Goal: Task Accomplishment & Management: Use online tool/utility

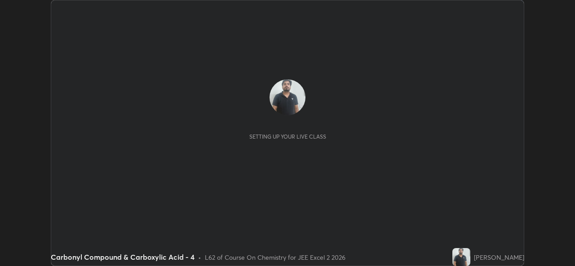
scroll to position [266, 575]
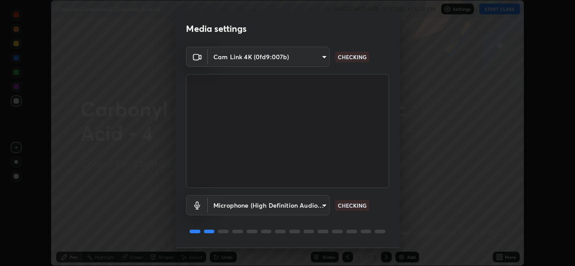
click at [292, 209] on body "Erase all Carbonyl Compound & Carboxylic Acid - 4 WAS SCHEDULED TO START AT 5:5…" at bounding box center [287, 133] width 575 height 266
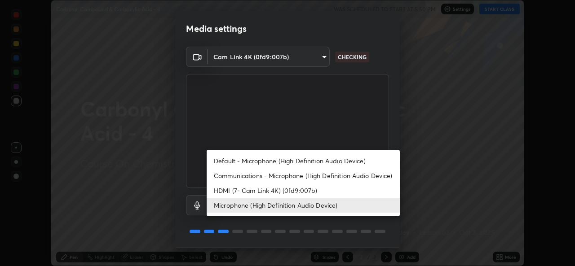
click at [239, 177] on li "Communications - Microphone (High Definition Audio Device)" at bounding box center [303, 175] width 193 height 15
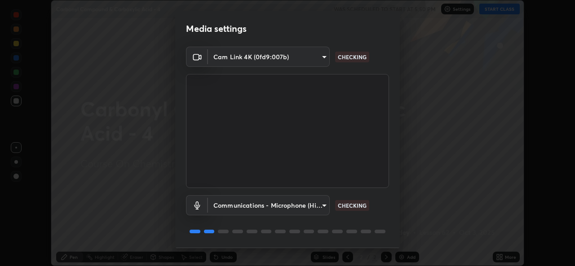
click at [288, 205] on body "Erase all Carbonyl Compound & Carboxylic Acid - 4 WAS SCHEDULED TO START AT 5:5…" at bounding box center [287, 133] width 575 height 266
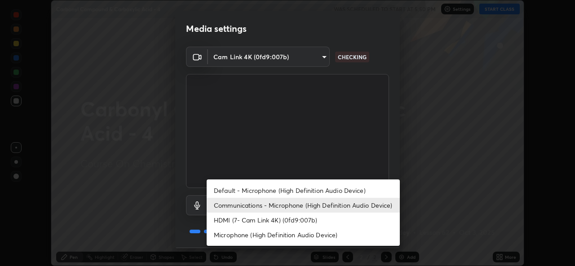
click at [233, 235] on li "Microphone (High Definition Audio Device)" at bounding box center [303, 235] width 193 height 15
type input "1f9b2b7b856d792cc5f4e166810154640c8dc3d584de9c331c588b9cd70d1665"
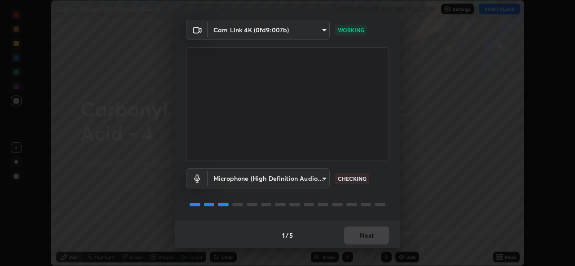
scroll to position [28, 0]
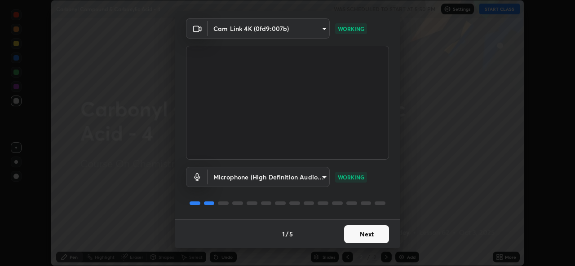
click at [366, 234] on button "Next" at bounding box center [366, 235] width 45 height 18
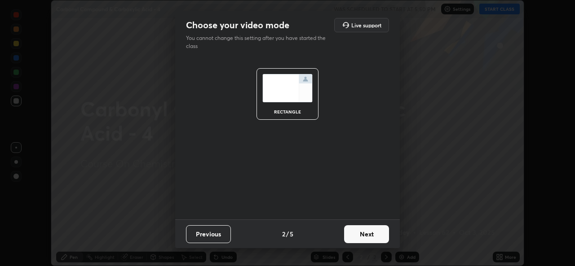
scroll to position [0, 0]
click at [370, 236] on button "Next" at bounding box center [366, 235] width 45 height 18
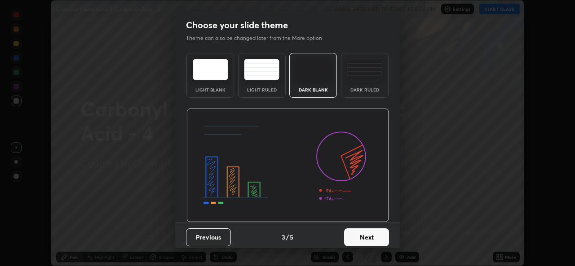
click at [373, 236] on button "Next" at bounding box center [366, 238] width 45 height 18
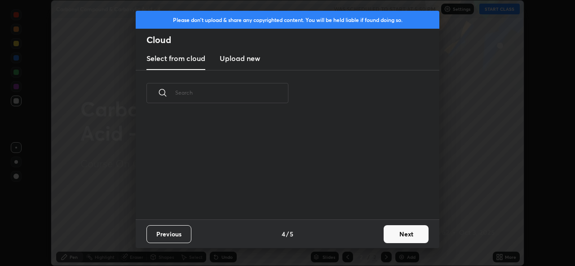
click at [379, 237] on div "Previous 4 / 5 Next" at bounding box center [288, 234] width 304 height 29
click at [408, 235] on button "Next" at bounding box center [406, 235] width 45 height 18
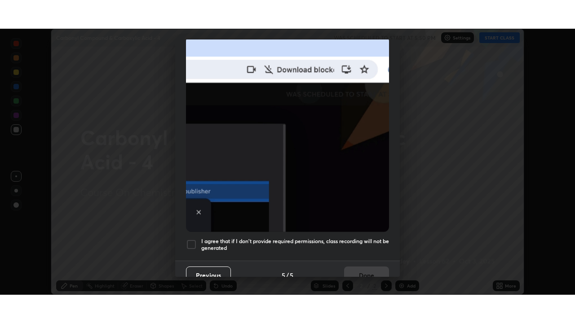
scroll to position [212, 0]
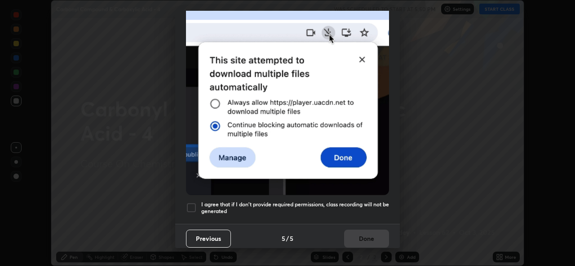
click at [192, 203] on div at bounding box center [191, 208] width 11 height 11
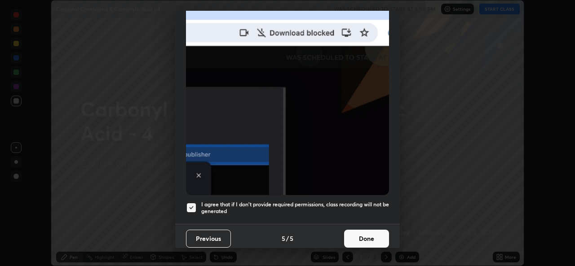
click at [360, 235] on button "Done" at bounding box center [366, 239] width 45 height 18
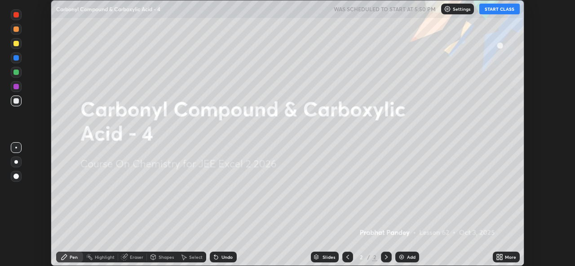
click at [490, 12] on button "START CLASS" at bounding box center [499, 9] width 40 height 11
click at [500, 257] on icon at bounding box center [501, 256] width 2 height 2
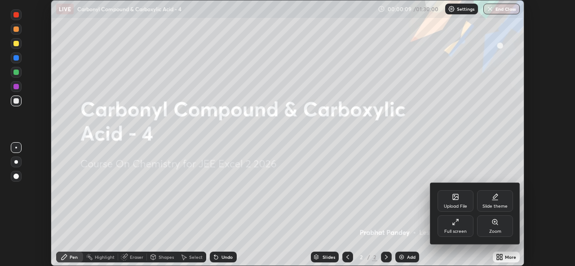
click at [462, 226] on div "Full screen" at bounding box center [456, 227] width 36 height 22
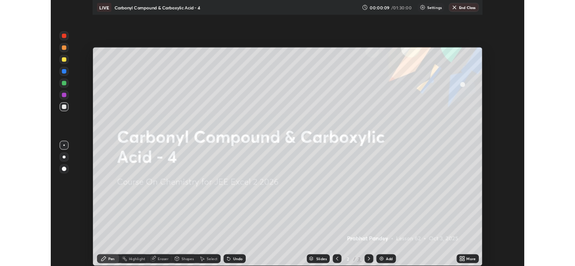
scroll to position [323, 575]
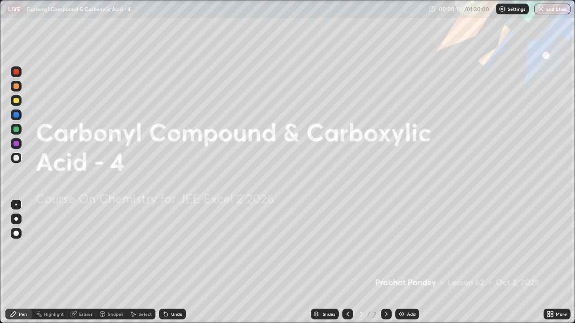
click at [551, 266] on icon at bounding box center [552, 313] width 2 height 2
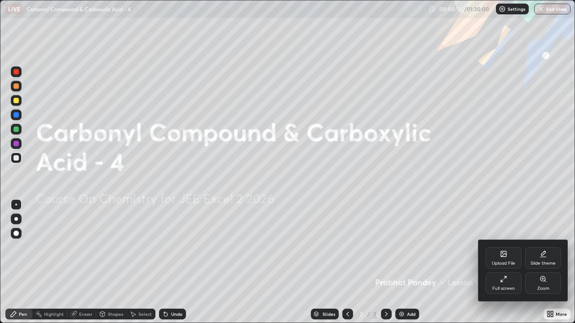
click at [496, 266] on div "Full screen" at bounding box center [504, 284] width 36 height 22
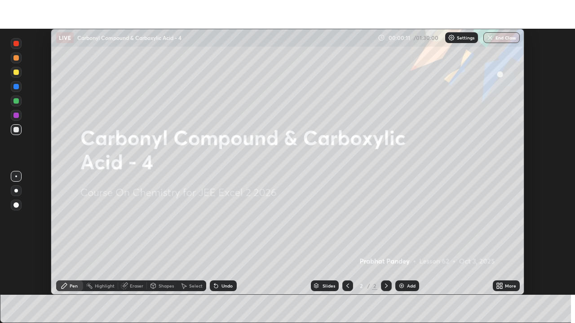
scroll to position [44657, 44349]
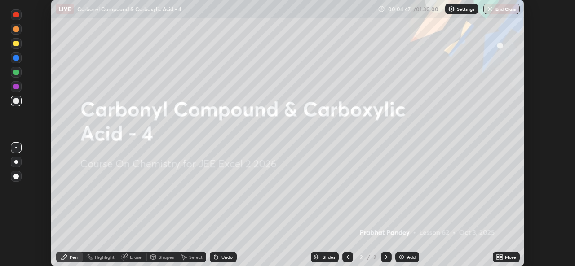
click at [498, 259] on icon at bounding box center [498, 259] width 2 height 2
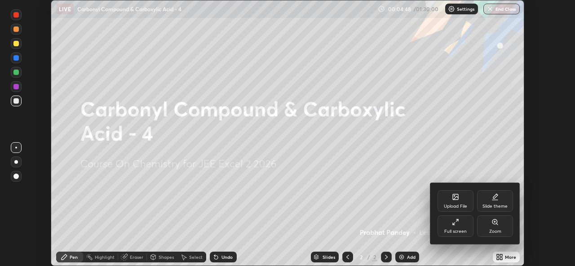
click at [458, 223] on icon at bounding box center [455, 222] width 7 height 7
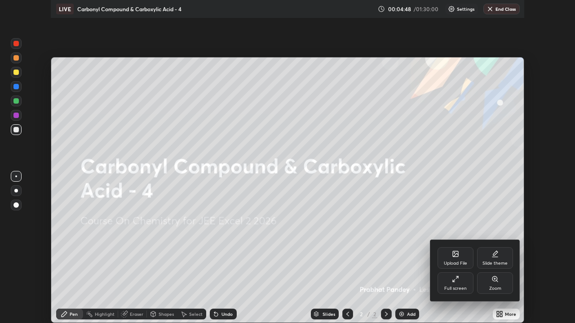
scroll to position [323, 575]
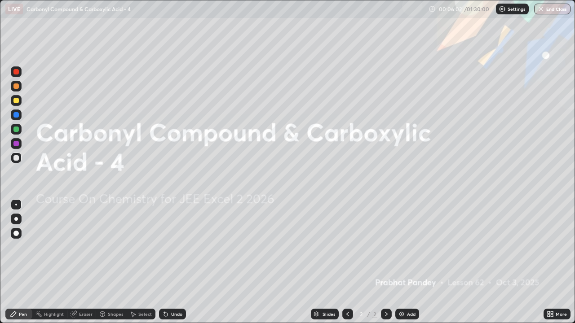
click at [401, 266] on img at bounding box center [401, 314] width 7 height 7
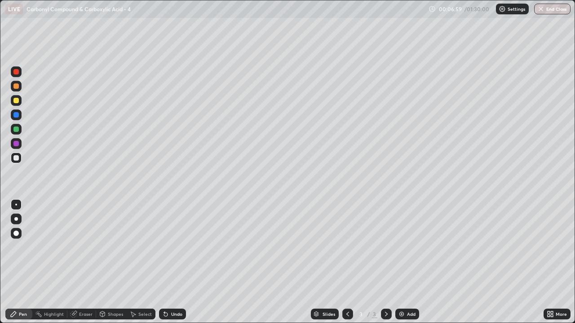
click at [167, 266] on icon at bounding box center [165, 314] width 7 height 7
click at [164, 266] on icon at bounding box center [166, 315] width 4 height 4
click at [164, 266] on icon at bounding box center [164, 312] width 1 height 1
click at [16, 130] on div at bounding box center [15, 129] width 5 height 5
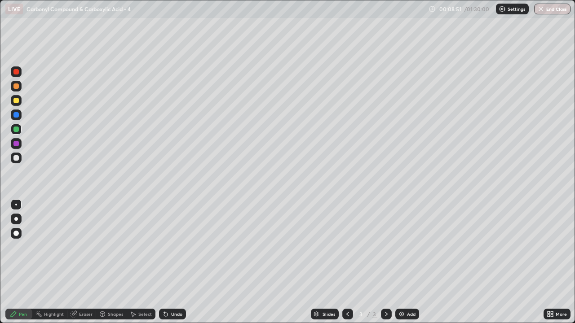
click at [14, 88] on div at bounding box center [15, 86] width 5 height 5
click at [15, 129] on div at bounding box center [15, 129] width 5 height 5
click at [18, 116] on div at bounding box center [15, 114] width 5 height 5
click at [164, 266] on icon at bounding box center [164, 312] width 1 height 1
click at [15, 159] on div at bounding box center [15, 157] width 5 height 5
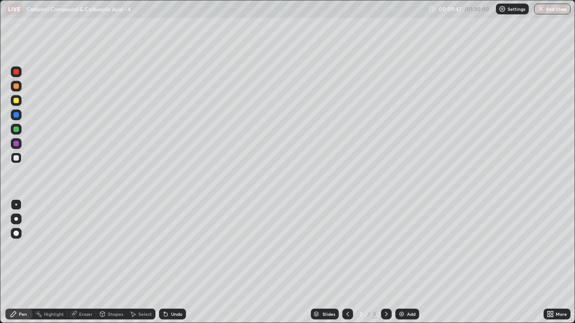
click at [17, 158] on div at bounding box center [15, 157] width 5 height 5
click at [168, 266] on div "Undo" at bounding box center [172, 314] width 27 height 11
click at [172, 266] on div "Undo" at bounding box center [176, 314] width 11 height 4
click at [17, 101] on div at bounding box center [15, 100] width 5 height 5
click at [17, 158] on div at bounding box center [15, 157] width 5 height 5
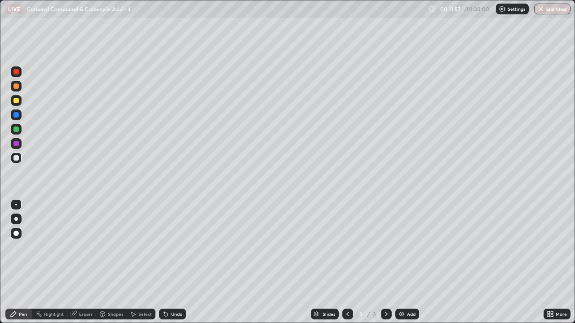
click at [168, 266] on div "Undo" at bounding box center [172, 314] width 27 height 11
click at [173, 266] on div "Undo" at bounding box center [176, 314] width 11 height 4
click at [175, 266] on div "Undo" at bounding box center [176, 314] width 11 height 4
click at [173, 266] on div "Undo" at bounding box center [176, 314] width 11 height 4
click at [16, 159] on div at bounding box center [15, 157] width 5 height 5
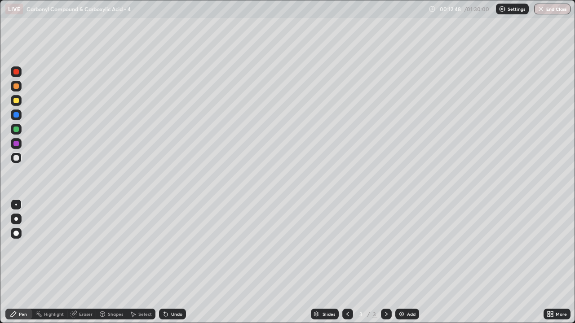
click at [144, 266] on div "Select" at bounding box center [144, 314] width 13 height 4
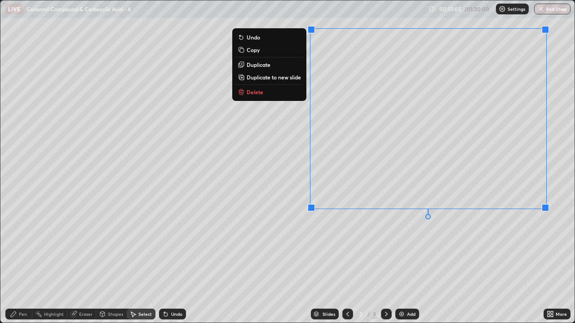
click at [519, 249] on div "0 ° Undo Copy Duplicate Duplicate to new slide Delete" at bounding box center [287, 161] width 574 height 323
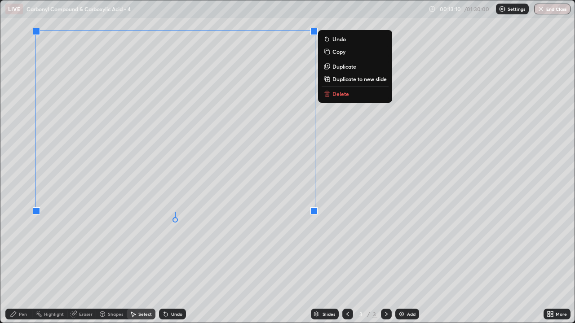
click at [23, 266] on div "Pen" at bounding box center [23, 314] width 8 height 4
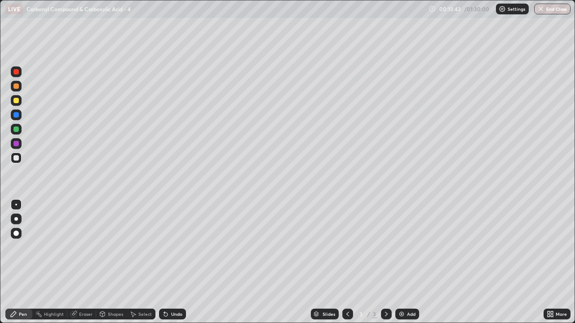
click at [18, 102] on div at bounding box center [15, 100] width 5 height 5
click at [17, 129] on div at bounding box center [15, 129] width 5 height 5
click at [164, 266] on icon at bounding box center [164, 312] width 1 height 1
click at [163, 266] on icon at bounding box center [165, 314] width 7 height 7
click at [167, 266] on icon at bounding box center [165, 314] width 7 height 7
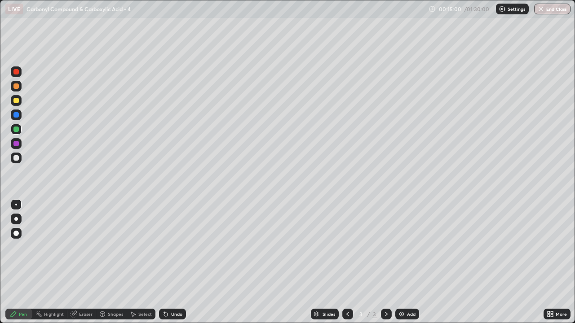
click at [168, 266] on icon at bounding box center [165, 314] width 7 height 7
click at [164, 266] on icon at bounding box center [166, 315] width 4 height 4
click at [170, 266] on div "Undo" at bounding box center [172, 314] width 27 height 11
click at [172, 266] on div "Undo" at bounding box center [172, 314] width 27 height 11
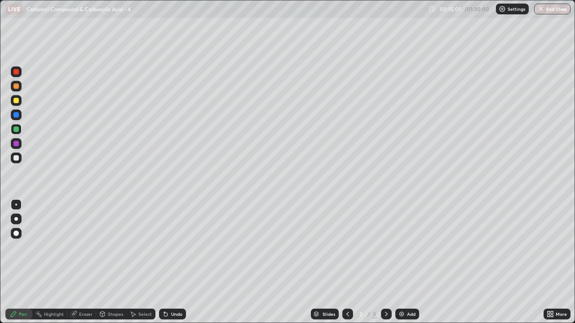
click at [173, 266] on div "Undo" at bounding box center [172, 314] width 27 height 11
click at [174, 266] on div "Undo" at bounding box center [172, 314] width 27 height 11
click at [176, 266] on div "Undo" at bounding box center [172, 314] width 27 height 11
click at [177, 266] on div "Undo" at bounding box center [172, 314] width 27 height 11
click at [179, 266] on div "Undo" at bounding box center [172, 314] width 27 height 11
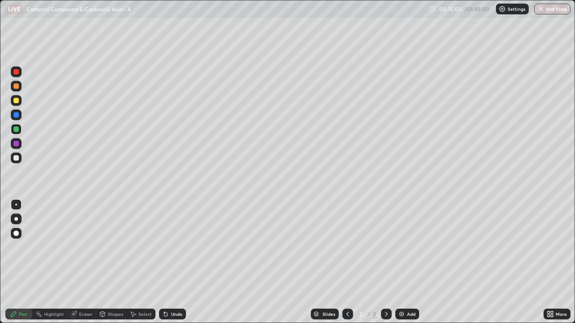
click at [179, 266] on div "Undo" at bounding box center [172, 314] width 27 height 11
click at [164, 266] on icon at bounding box center [166, 315] width 4 height 4
click at [165, 266] on icon at bounding box center [166, 315] width 4 height 4
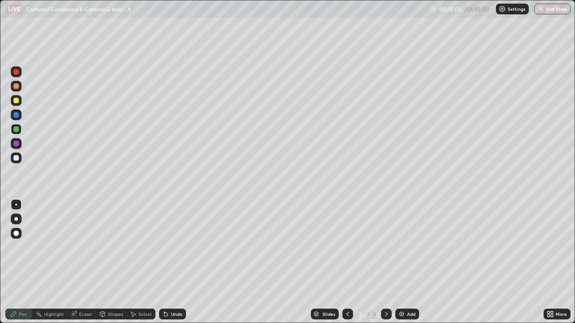
click at [164, 266] on icon at bounding box center [166, 315] width 4 height 4
click at [168, 266] on div "Undo" at bounding box center [172, 314] width 27 height 11
click at [172, 266] on div "Undo" at bounding box center [176, 314] width 11 height 4
click at [172, 266] on div "Undo" at bounding box center [172, 314] width 27 height 11
click at [171, 266] on div "Undo" at bounding box center [172, 314] width 27 height 11
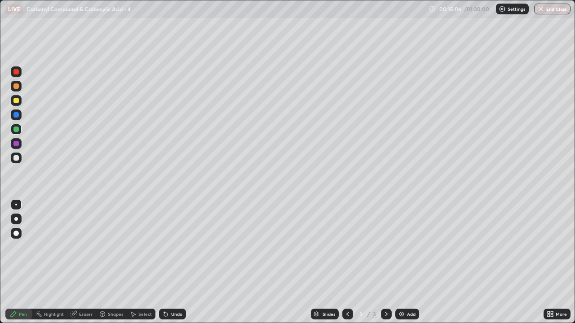
click at [172, 266] on div "Undo" at bounding box center [172, 314] width 27 height 11
click at [173, 266] on div "Undo" at bounding box center [172, 314] width 27 height 11
click at [174, 266] on div "Undo" at bounding box center [172, 314] width 27 height 11
click at [21, 159] on div at bounding box center [16, 158] width 11 height 11
click at [17, 104] on div at bounding box center [16, 100] width 11 height 11
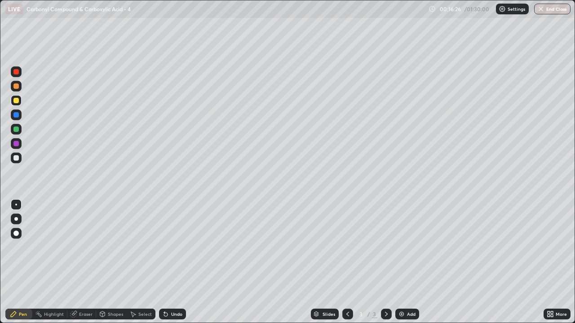
click at [21, 132] on div at bounding box center [16, 129] width 11 height 11
click at [14, 159] on div at bounding box center [15, 157] width 5 height 5
click at [18, 88] on div at bounding box center [16, 86] width 11 height 11
click at [385, 266] on icon at bounding box center [386, 314] width 7 height 7
click at [177, 266] on div "Undo" at bounding box center [176, 314] width 11 height 4
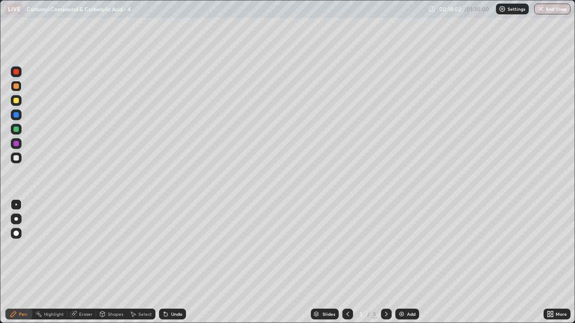
click at [177, 266] on div "Undo" at bounding box center [176, 314] width 11 height 4
click at [18, 158] on div at bounding box center [15, 157] width 5 height 5
click at [399, 266] on img at bounding box center [401, 314] width 7 height 7
click at [16, 101] on div at bounding box center [15, 100] width 5 height 5
click at [15, 159] on div at bounding box center [15, 157] width 5 height 5
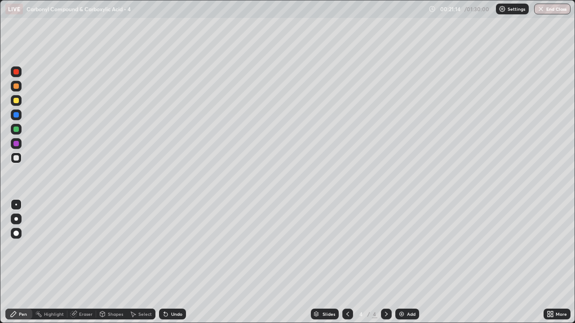
click at [350, 266] on div at bounding box center [347, 314] width 11 height 11
click at [385, 266] on icon at bounding box center [386, 314] width 7 height 7
click at [12, 131] on div at bounding box center [16, 129] width 11 height 11
click at [13, 105] on div at bounding box center [16, 100] width 11 height 11
click at [172, 266] on div "Undo" at bounding box center [176, 314] width 11 height 4
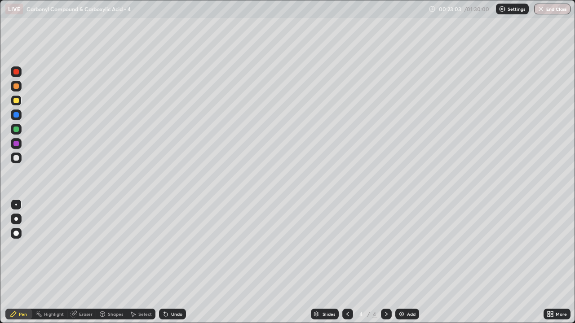
click at [177, 266] on div "Undo" at bounding box center [176, 314] width 11 height 4
click at [178, 266] on div "Undo" at bounding box center [176, 314] width 11 height 4
click at [180, 266] on div "Undo" at bounding box center [176, 314] width 11 height 4
click at [16, 130] on div at bounding box center [15, 129] width 5 height 5
click at [18, 159] on div at bounding box center [15, 157] width 5 height 5
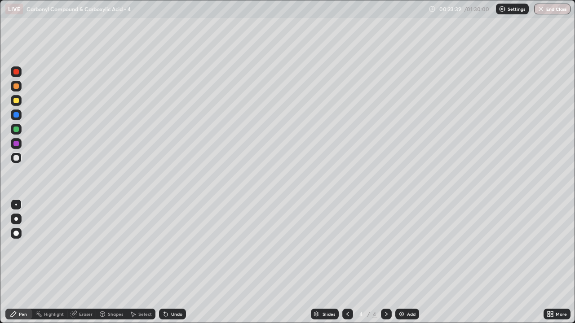
click at [16, 87] on div at bounding box center [15, 86] width 5 height 5
click at [20, 159] on div at bounding box center [16, 158] width 11 height 11
click at [89, 266] on div "Eraser" at bounding box center [85, 314] width 13 height 4
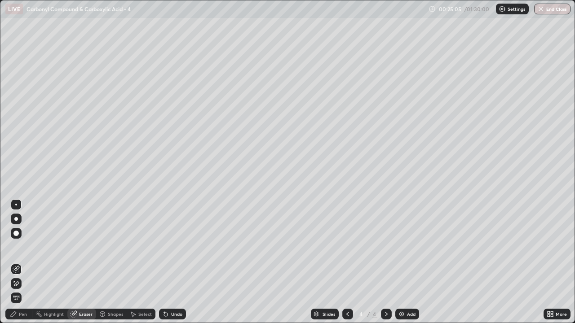
click at [164, 266] on icon at bounding box center [164, 312] width 1 height 1
click at [26, 266] on div "Pen" at bounding box center [23, 314] width 8 height 4
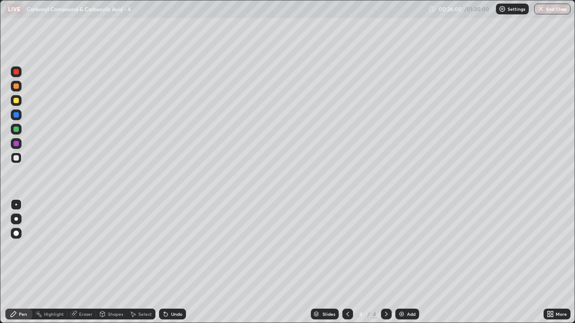
click at [16, 129] on div at bounding box center [15, 129] width 5 height 5
click at [176, 266] on div "Undo" at bounding box center [172, 314] width 27 height 11
click at [16, 159] on div at bounding box center [15, 157] width 5 height 5
click at [173, 266] on div "Undo" at bounding box center [176, 314] width 11 height 4
click at [174, 266] on div "Undo" at bounding box center [176, 314] width 11 height 4
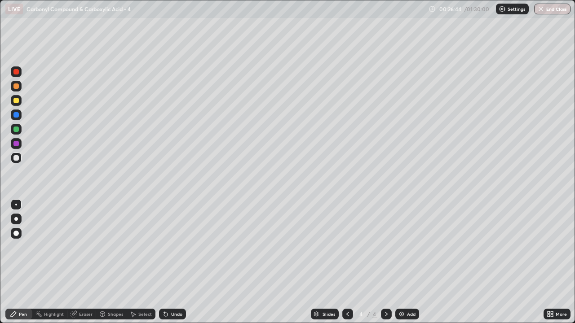
click at [175, 266] on div "Undo" at bounding box center [176, 314] width 11 height 4
click at [403, 266] on div "Add" at bounding box center [407, 314] width 24 height 11
click at [347, 266] on icon at bounding box center [347, 314] width 7 height 7
click at [385, 266] on icon at bounding box center [386, 314] width 7 height 7
click at [18, 100] on div at bounding box center [15, 100] width 5 height 5
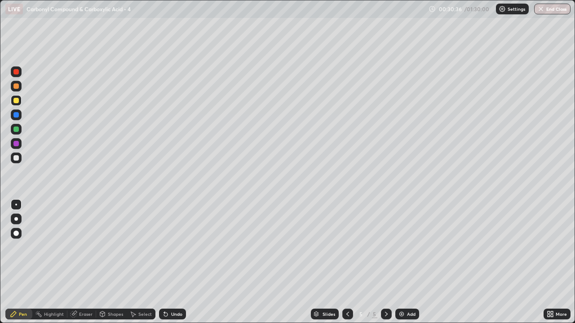
click at [18, 162] on div at bounding box center [16, 158] width 11 height 11
click at [17, 85] on div at bounding box center [15, 86] width 5 height 5
click at [17, 160] on div at bounding box center [15, 157] width 5 height 5
click at [164, 266] on icon at bounding box center [164, 312] width 1 height 1
click at [15, 131] on div at bounding box center [15, 129] width 5 height 5
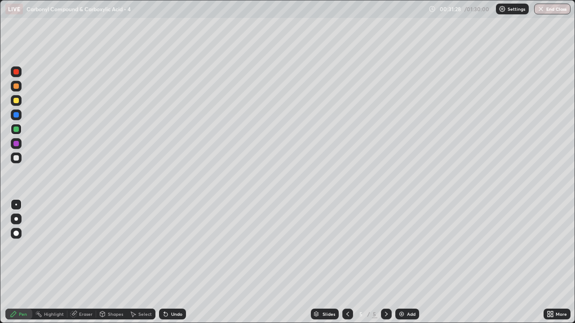
click at [18, 160] on div at bounding box center [15, 157] width 5 height 5
click at [166, 266] on icon at bounding box center [166, 315] width 4 height 4
click at [169, 266] on div "Undo" at bounding box center [170, 314] width 31 height 18
click at [171, 266] on div "Undo" at bounding box center [176, 314] width 11 height 4
click at [16, 87] on div at bounding box center [15, 86] width 5 height 5
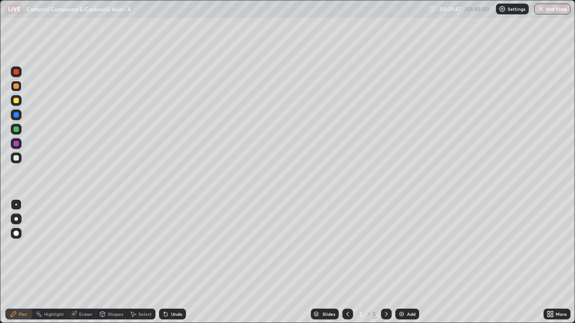
click at [18, 71] on div at bounding box center [15, 71] width 5 height 5
click at [342, 266] on div at bounding box center [347, 314] width 11 height 11
click at [399, 266] on img at bounding box center [401, 314] width 7 height 7
click at [16, 159] on div at bounding box center [15, 157] width 5 height 5
click at [17, 158] on div at bounding box center [15, 157] width 5 height 5
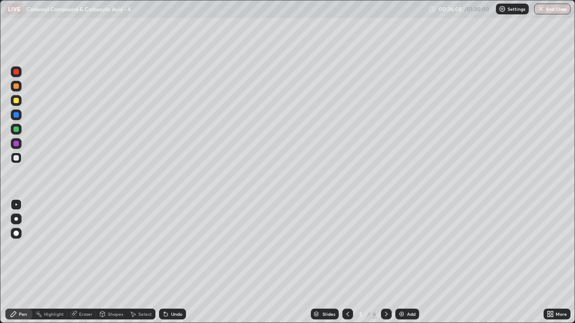
click at [383, 266] on icon at bounding box center [386, 314] width 7 height 7
click at [86, 266] on div "Eraser" at bounding box center [85, 314] width 13 height 4
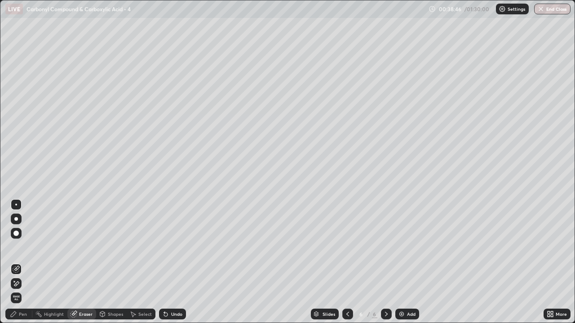
click at [23, 266] on div "Pen" at bounding box center [18, 314] width 27 height 11
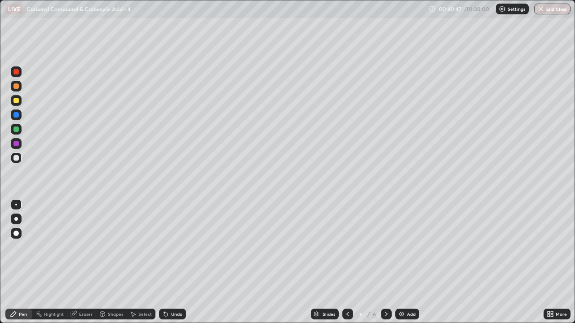
click at [403, 266] on img at bounding box center [401, 314] width 7 height 7
click at [164, 266] on icon at bounding box center [164, 312] width 1 height 1
click at [37, 149] on button "Undo" at bounding box center [49, 153] width 26 height 11
click at [20, 100] on div at bounding box center [16, 100] width 11 height 11
click at [16, 158] on div at bounding box center [15, 157] width 5 height 5
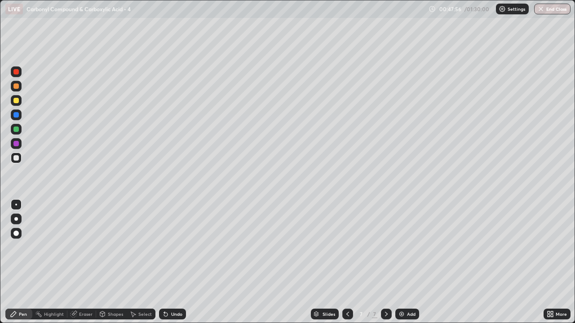
click at [402, 266] on img at bounding box center [401, 314] width 7 height 7
click at [344, 266] on div at bounding box center [347, 314] width 11 height 18
click at [389, 266] on icon at bounding box center [386, 314] width 7 height 7
click at [345, 266] on div at bounding box center [347, 314] width 11 height 18
click at [385, 266] on icon at bounding box center [386, 314] width 7 height 7
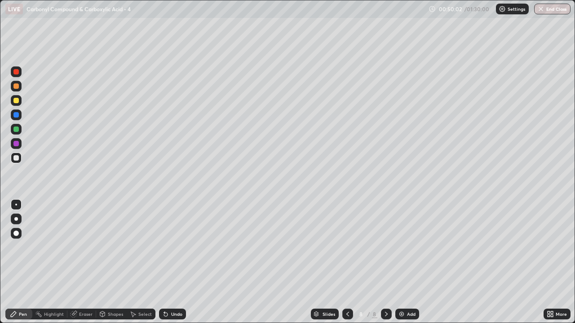
click at [163, 266] on icon at bounding box center [165, 314] width 7 height 7
click at [56, 186] on icon at bounding box center [56, 186] width 1 height 1
click at [400, 266] on img at bounding box center [401, 314] width 7 height 7
click at [405, 266] on div "Add" at bounding box center [407, 314] width 24 height 11
click at [172, 266] on div "Undo" at bounding box center [176, 314] width 11 height 4
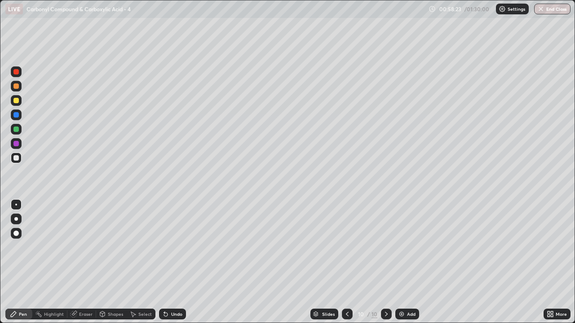
click at [171, 266] on div "Undo" at bounding box center [176, 314] width 11 height 4
click at [173, 266] on div "Undo" at bounding box center [172, 314] width 27 height 11
click at [174, 266] on div "Undo" at bounding box center [176, 314] width 11 height 4
click at [169, 266] on div "Undo" at bounding box center [172, 314] width 27 height 11
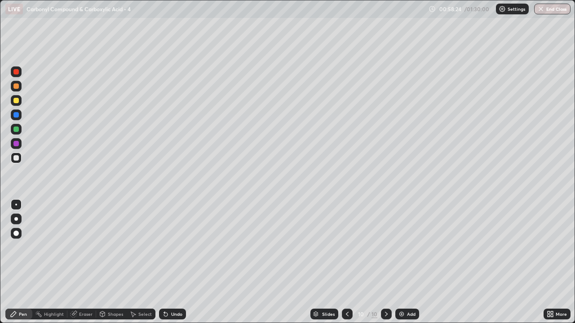
click at [168, 266] on icon at bounding box center [165, 314] width 7 height 7
click at [20, 104] on div at bounding box center [16, 100] width 11 height 11
click at [19, 159] on div at bounding box center [16, 158] width 11 height 11
click at [177, 266] on div "Undo" at bounding box center [172, 314] width 27 height 11
click at [17, 102] on div at bounding box center [15, 100] width 5 height 5
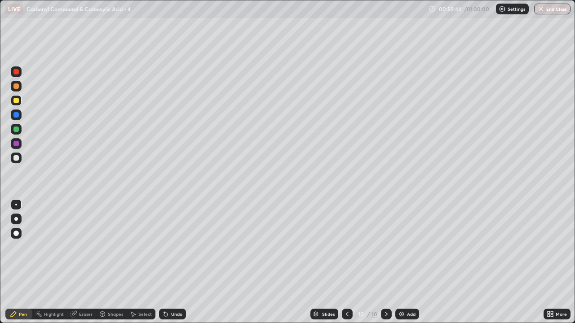
click at [177, 266] on div "Undo" at bounding box center [176, 314] width 11 height 4
click at [15, 159] on div at bounding box center [15, 157] width 5 height 5
click at [20, 132] on div at bounding box center [16, 129] width 11 height 11
click at [14, 103] on div at bounding box center [15, 100] width 5 height 5
click at [19, 87] on div at bounding box center [16, 86] width 11 height 11
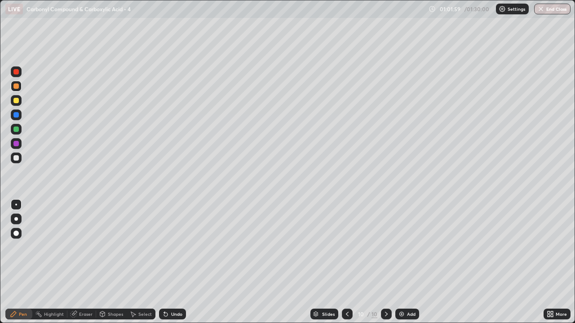
click at [346, 266] on icon at bounding box center [347, 314] width 7 height 7
click at [388, 266] on div at bounding box center [386, 314] width 11 height 11
click at [348, 266] on icon at bounding box center [347, 314] width 7 height 7
click at [389, 266] on div at bounding box center [386, 314] width 11 height 11
click at [402, 266] on img at bounding box center [401, 314] width 7 height 7
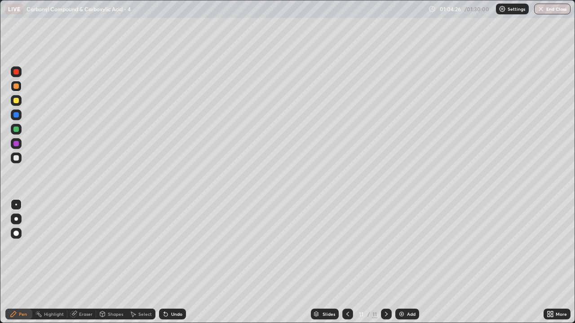
click at [20, 158] on div at bounding box center [16, 158] width 11 height 11
click at [13, 160] on div at bounding box center [16, 158] width 11 height 11
click at [12, 132] on div at bounding box center [16, 129] width 11 height 11
click at [21, 159] on div at bounding box center [16, 158] width 11 height 11
click at [177, 266] on div "Undo" at bounding box center [172, 314] width 27 height 11
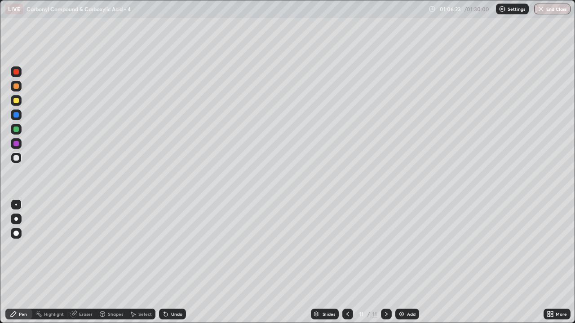
click at [175, 266] on div "Undo" at bounding box center [172, 314] width 27 height 11
click at [176, 266] on div "Undo" at bounding box center [176, 314] width 11 height 4
click at [174, 266] on div "Undo" at bounding box center [176, 314] width 11 height 4
click at [173, 266] on div "Undo" at bounding box center [176, 314] width 11 height 4
click at [176, 266] on div "Undo" at bounding box center [172, 314] width 27 height 11
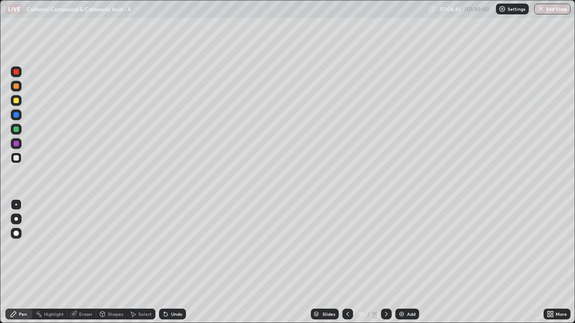
click at [347, 266] on icon at bounding box center [347, 314] width 7 height 7
click at [351, 266] on div at bounding box center [347, 314] width 11 height 11
click at [389, 266] on div at bounding box center [386, 314] width 11 height 11
click at [390, 266] on div at bounding box center [386, 314] width 11 height 11
click at [401, 266] on div "Add" at bounding box center [407, 314] width 24 height 11
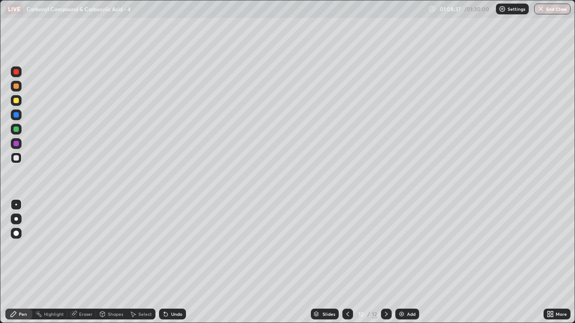
click at [347, 266] on icon at bounding box center [347, 314] width 3 height 4
click at [385, 266] on icon at bounding box center [386, 314] width 7 height 7
click at [18, 159] on div at bounding box center [15, 157] width 5 height 5
click at [174, 266] on div "Undo" at bounding box center [176, 314] width 11 height 4
click at [173, 266] on div "Undo" at bounding box center [176, 314] width 11 height 4
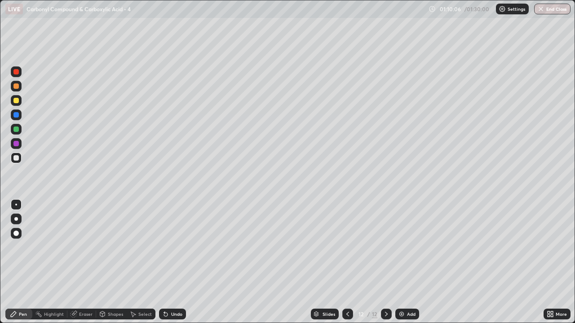
click at [173, 266] on div "Undo" at bounding box center [172, 314] width 27 height 11
click at [171, 266] on div "Undo" at bounding box center [176, 314] width 11 height 4
click at [172, 266] on div "Undo" at bounding box center [176, 314] width 11 height 4
click at [173, 266] on div "Undo" at bounding box center [176, 314] width 11 height 4
click at [13, 99] on div at bounding box center [15, 100] width 5 height 5
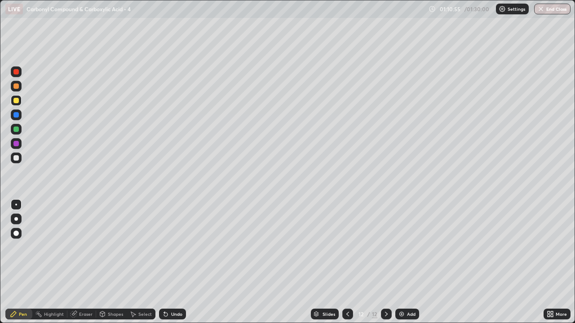
click at [175, 266] on div "Undo" at bounding box center [172, 314] width 27 height 11
click at [18, 161] on div at bounding box center [16, 158] width 11 height 11
click at [173, 266] on div "Undo" at bounding box center [176, 314] width 11 height 4
click at [171, 266] on div "Undo" at bounding box center [176, 314] width 11 height 4
click at [401, 266] on div "Add" at bounding box center [407, 314] width 24 height 11
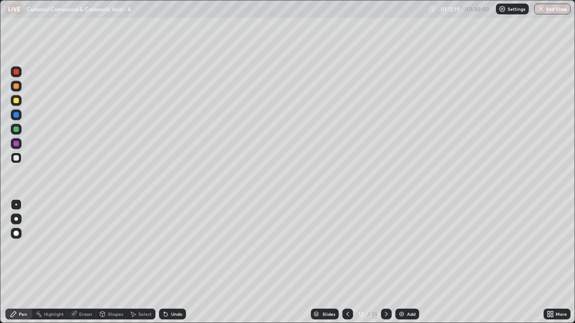
click at [345, 266] on icon at bounding box center [347, 314] width 7 height 7
click at [389, 266] on icon at bounding box center [386, 314] width 7 height 7
click at [166, 266] on icon at bounding box center [166, 315] width 4 height 4
click at [164, 266] on icon at bounding box center [164, 312] width 1 height 1
click at [168, 266] on div "Undo" at bounding box center [172, 314] width 27 height 11
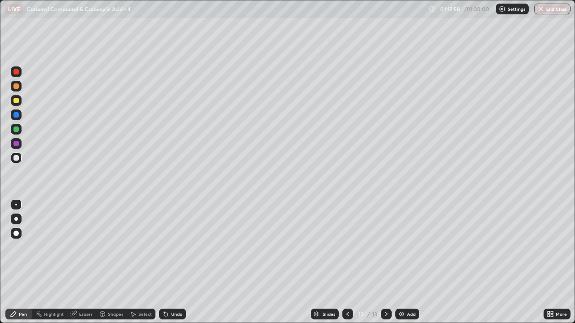
click at [168, 266] on div "Undo" at bounding box center [172, 314] width 27 height 11
click at [169, 266] on div "Undo" at bounding box center [172, 314] width 27 height 11
click at [170, 266] on div "Undo" at bounding box center [172, 314] width 27 height 11
click at [171, 266] on div "Undo" at bounding box center [176, 314] width 11 height 4
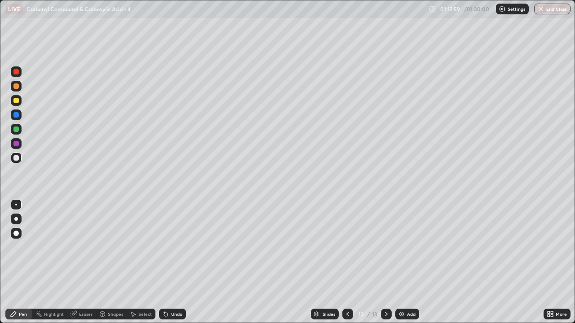
click at [170, 266] on div "Undo" at bounding box center [172, 314] width 27 height 11
click at [171, 266] on div "Undo" at bounding box center [172, 314] width 27 height 11
click at [171, 266] on div "Undo" at bounding box center [176, 314] width 11 height 4
click at [172, 266] on div "Undo" at bounding box center [176, 314] width 11 height 4
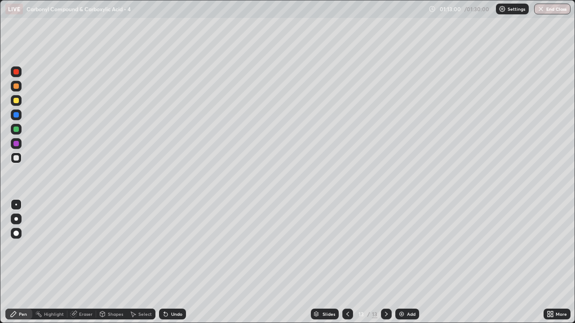
click at [174, 266] on div "Undo" at bounding box center [176, 314] width 11 height 4
click at [177, 266] on div "Undo" at bounding box center [172, 314] width 27 height 11
click at [177, 266] on div "Undo" at bounding box center [176, 314] width 11 height 4
click at [344, 266] on icon at bounding box center [347, 314] width 7 height 7
click at [385, 266] on icon at bounding box center [386, 314] width 7 height 7
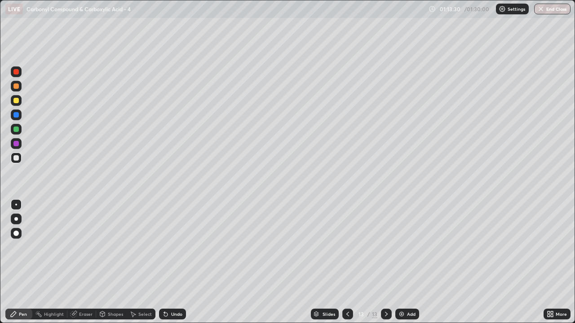
click at [351, 266] on div at bounding box center [347, 314] width 11 height 11
click at [18, 102] on div at bounding box center [15, 100] width 5 height 5
click at [385, 266] on icon at bounding box center [386, 314] width 7 height 7
click at [346, 266] on div at bounding box center [347, 314] width 11 height 11
click at [385, 266] on icon at bounding box center [386, 314] width 7 height 7
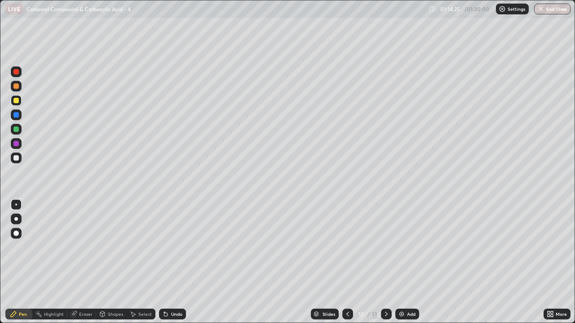
click at [16, 159] on div at bounding box center [15, 157] width 5 height 5
click at [17, 159] on div at bounding box center [15, 157] width 5 height 5
click at [168, 266] on div "Undo" at bounding box center [172, 314] width 27 height 11
click at [13, 105] on div at bounding box center [16, 100] width 11 height 11
click at [16, 87] on div at bounding box center [15, 86] width 5 height 5
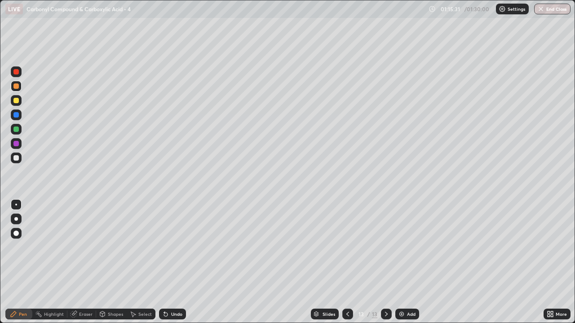
click at [14, 158] on div at bounding box center [15, 157] width 5 height 5
click at [167, 266] on div "Undo" at bounding box center [172, 314] width 27 height 11
click at [164, 266] on icon at bounding box center [164, 312] width 1 height 1
click at [16, 159] on div at bounding box center [15, 157] width 5 height 5
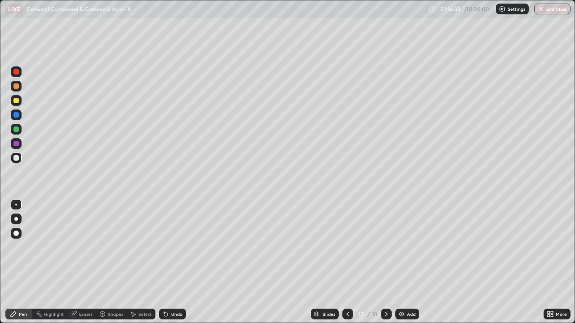
click at [17, 159] on div at bounding box center [15, 157] width 5 height 5
click at [18, 131] on div at bounding box center [15, 129] width 5 height 5
click at [172, 266] on div "Undo" at bounding box center [176, 314] width 11 height 4
click at [16, 160] on div at bounding box center [15, 157] width 5 height 5
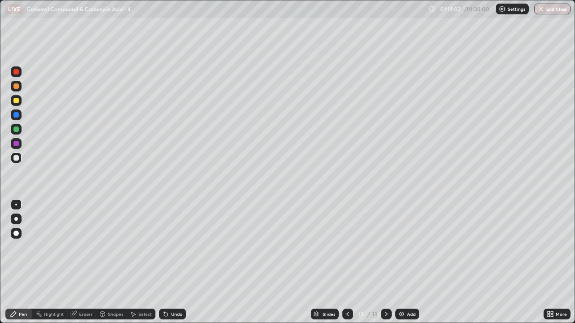
click at [15, 130] on div at bounding box center [15, 129] width 5 height 5
click at [399, 266] on img at bounding box center [401, 314] width 7 height 7
click at [18, 158] on div at bounding box center [15, 157] width 5 height 5
click at [347, 266] on icon at bounding box center [347, 314] width 7 height 7
click at [385, 266] on icon at bounding box center [386, 314] width 7 height 7
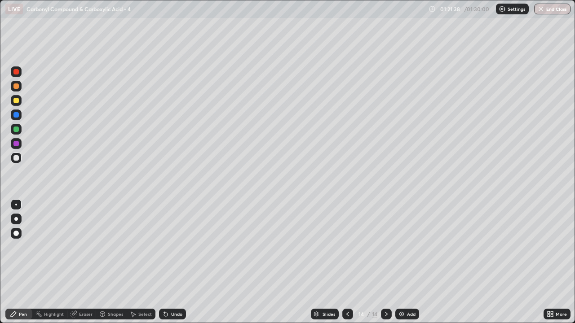
click at [347, 266] on icon at bounding box center [347, 314] width 7 height 7
click at [384, 266] on icon at bounding box center [386, 314] width 7 height 7
click at [88, 266] on div "Eraser" at bounding box center [85, 314] width 13 height 4
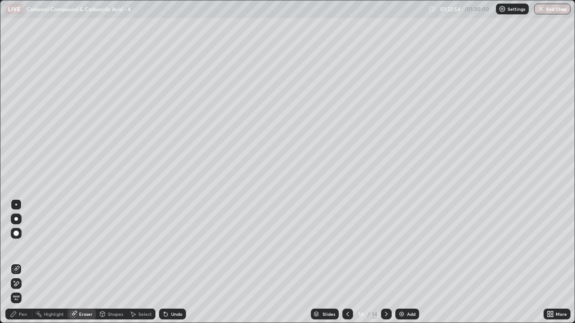
click at [23, 266] on div "Pen" at bounding box center [23, 314] width 8 height 4
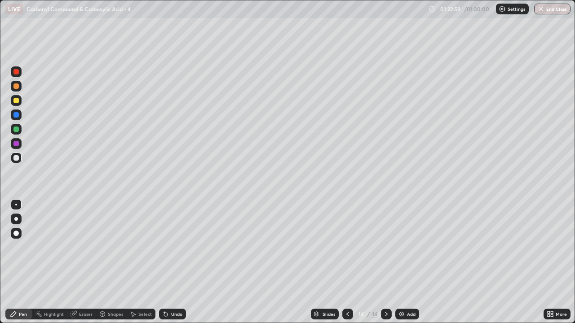
click at [85, 266] on div "Eraser" at bounding box center [85, 314] width 13 height 4
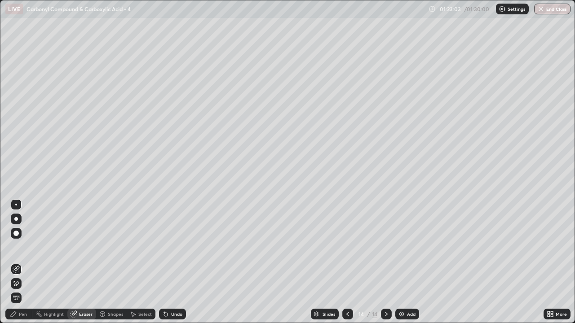
click at [25, 266] on div "Pen" at bounding box center [23, 314] width 8 height 4
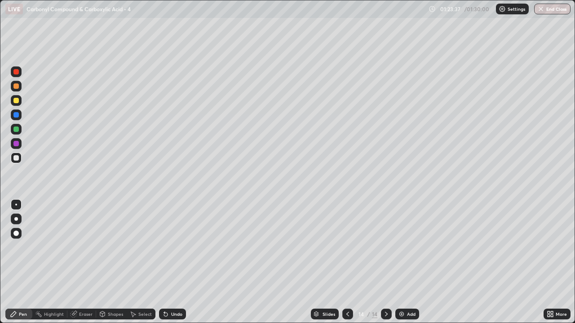
click at [18, 130] on div at bounding box center [15, 129] width 5 height 5
click at [17, 129] on div at bounding box center [15, 129] width 5 height 5
click at [15, 162] on div at bounding box center [16, 158] width 11 height 11
click at [331, 266] on div "Slides" at bounding box center [329, 314] width 13 height 4
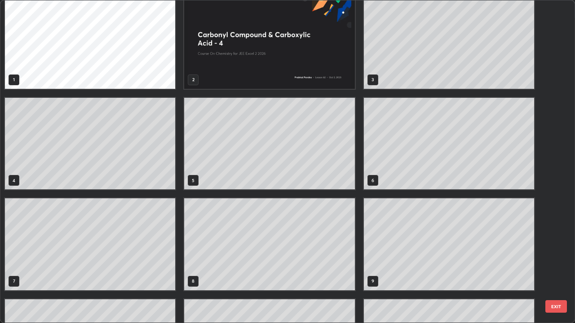
scroll to position [0, 0]
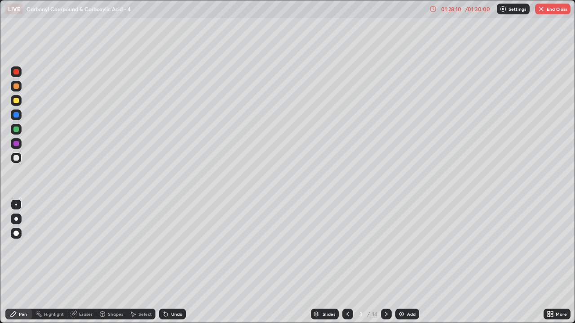
click at [14, 101] on div at bounding box center [15, 100] width 5 height 5
click at [389, 266] on div at bounding box center [386, 314] width 11 height 11
click at [386, 266] on icon at bounding box center [386, 314] width 3 height 4
click at [389, 266] on div at bounding box center [386, 314] width 11 height 11
click at [352, 266] on div at bounding box center [347, 314] width 11 height 11
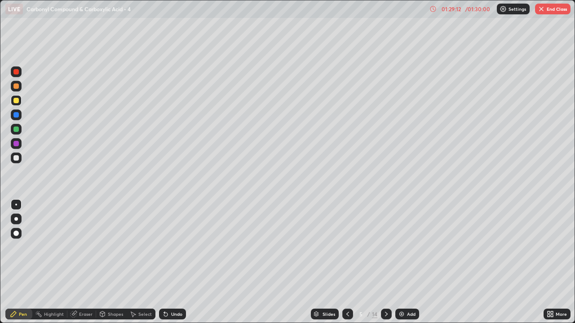
click at [386, 266] on icon at bounding box center [386, 314] width 3 height 4
click at [385, 266] on icon at bounding box center [386, 314] width 7 height 7
click at [386, 266] on icon at bounding box center [386, 314] width 3 height 4
click at [385, 266] on icon at bounding box center [386, 314] width 7 height 7
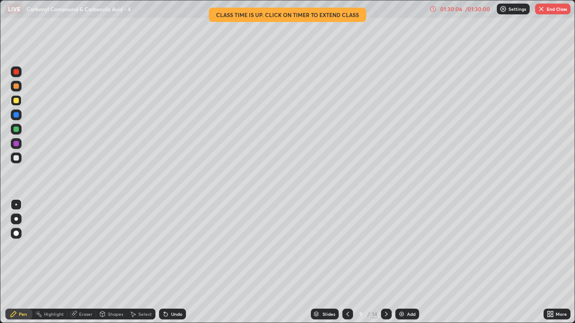
click at [389, 266] on icon at bounding box center [386, 314] width 7 height 7
click at [385, 266] on icon at bounding box center [386, 314] width 3 height 4
click at [385, 266] on icon at bounding box center [386, 314] width 7 height 7
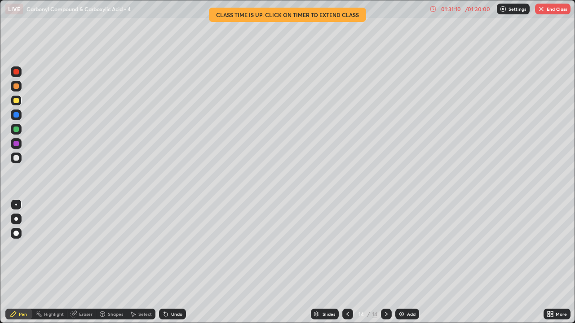
click at [347, 266] on icon at bounding box center [347, 314] width 7 height 7
click at [349, 266] on div at bounding box center [347, 314] width 11 height 11
click at [350, 266] on div at bounding box center [347, 314] width 11 height 11
click at [351, 266] on div at bounding box center [347, 314] width 11 height 11
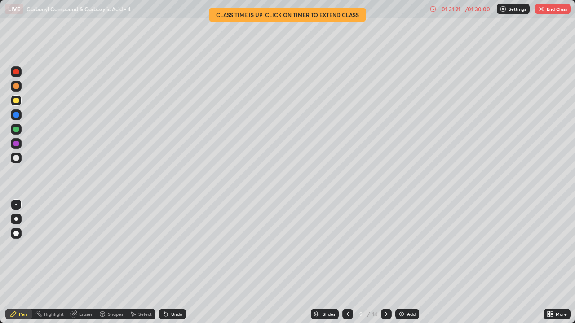
click at [348, 266] on icon at bounding box center [347, 314] width 7 height 7
click at [350, 266] on div at bounding box center [347, 314] width 11 height 11
click at [347, 266] on icon at bounding box center [347, 314] width 7 height 7
click at [325, 266] on div "Slides" at bounding box center [329, 314] width 13 height 4
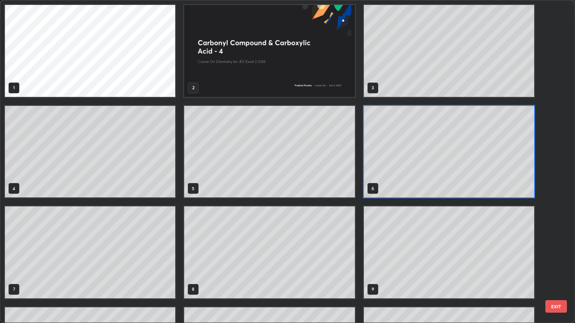
scroll to position [320, 570]
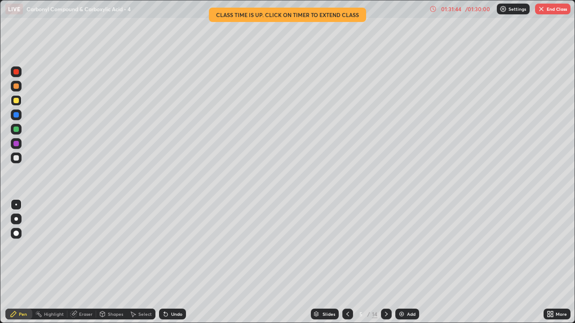
click at [556, 13] on button "End Class" at bounding box center [552, 9] width 35 height 11
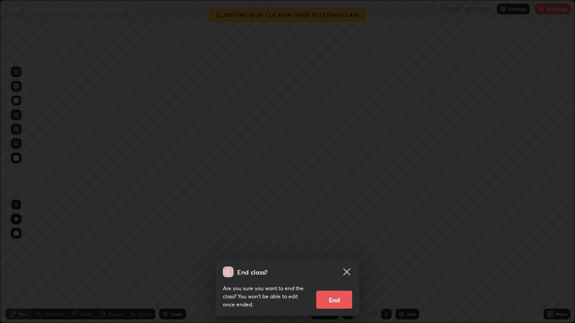
click at [345, 266] on button "End" at bounding box center [334, 300] width 36 height 18
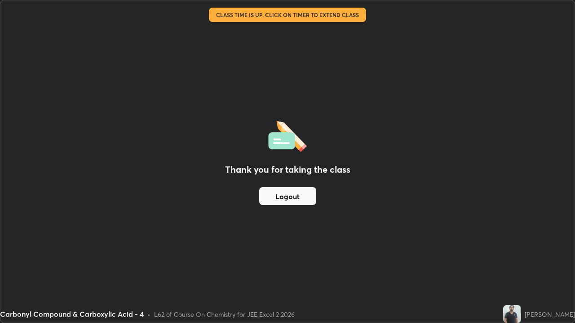
click at [292, 201] on button "Logout" at bounding box center [287, 196] width 57 height 18
